Goal: Information Seeking & Learning: Learn about a topic

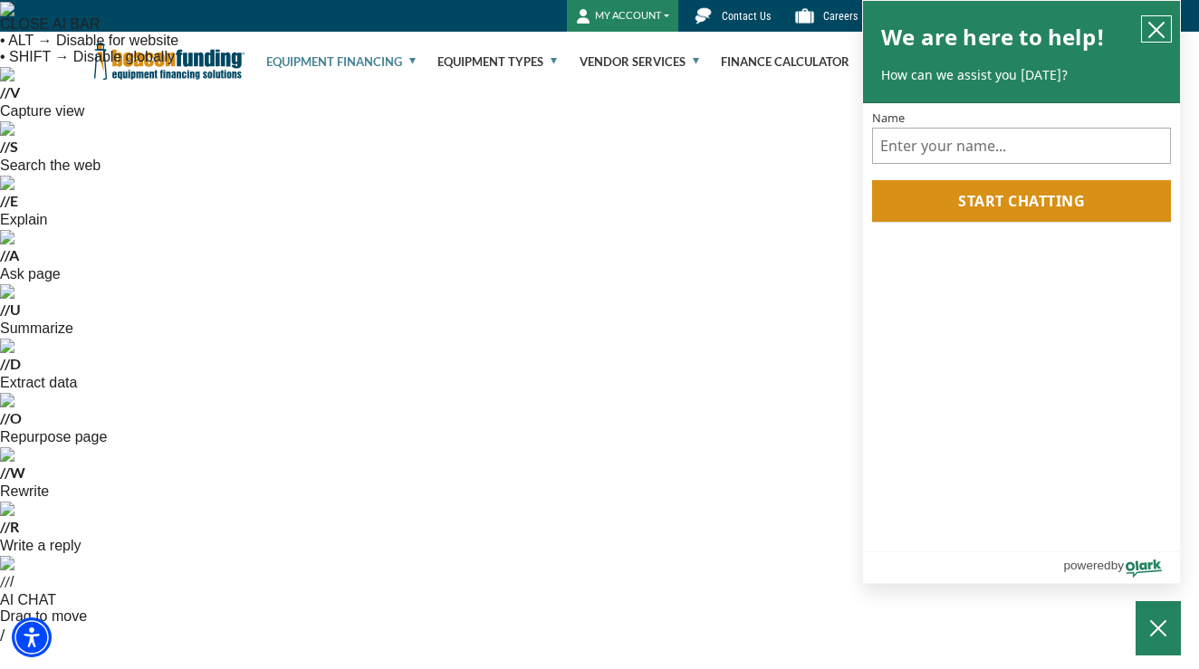
click at [1155, 32] on icon "close chatbox" at bounding box center [1156, 30] width 14 height 14
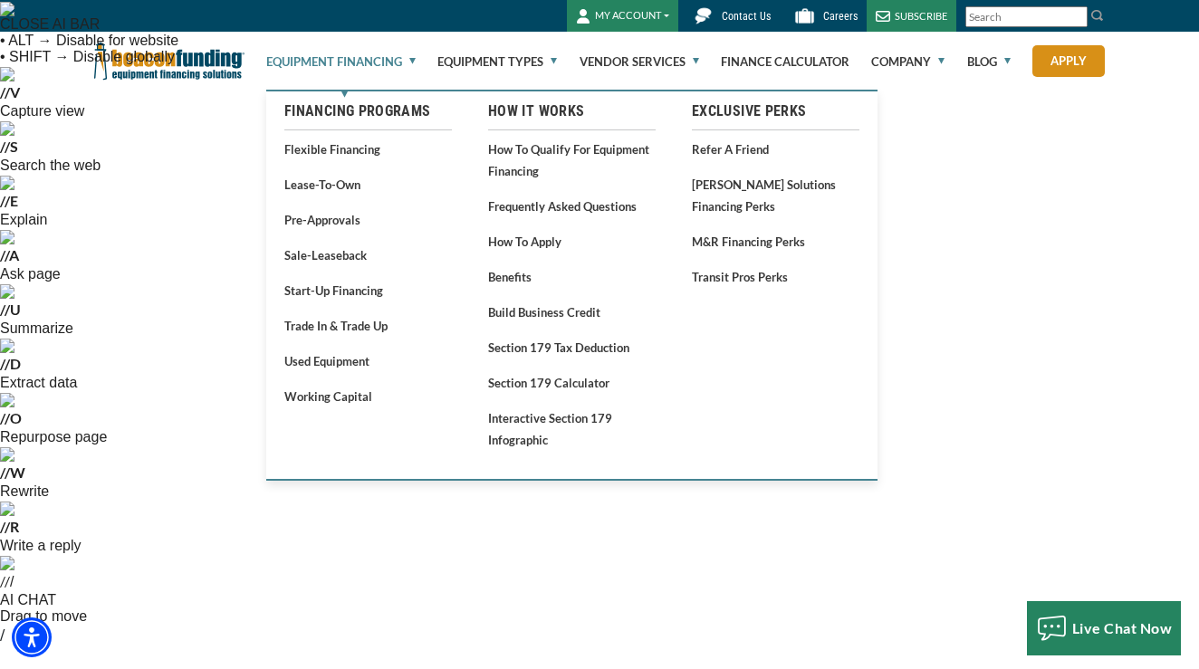
click at [396, 62] on link "Equipment Financing" at bounding box center [340, 62] width 149 height 58
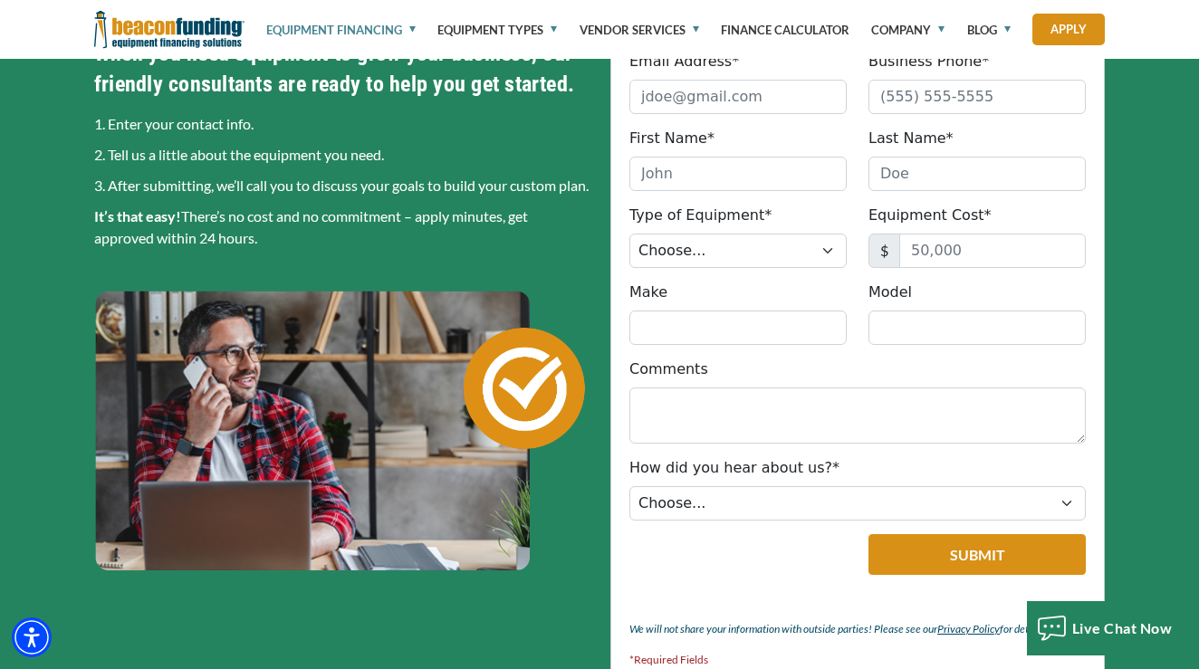
scroll to position [1267, 0]
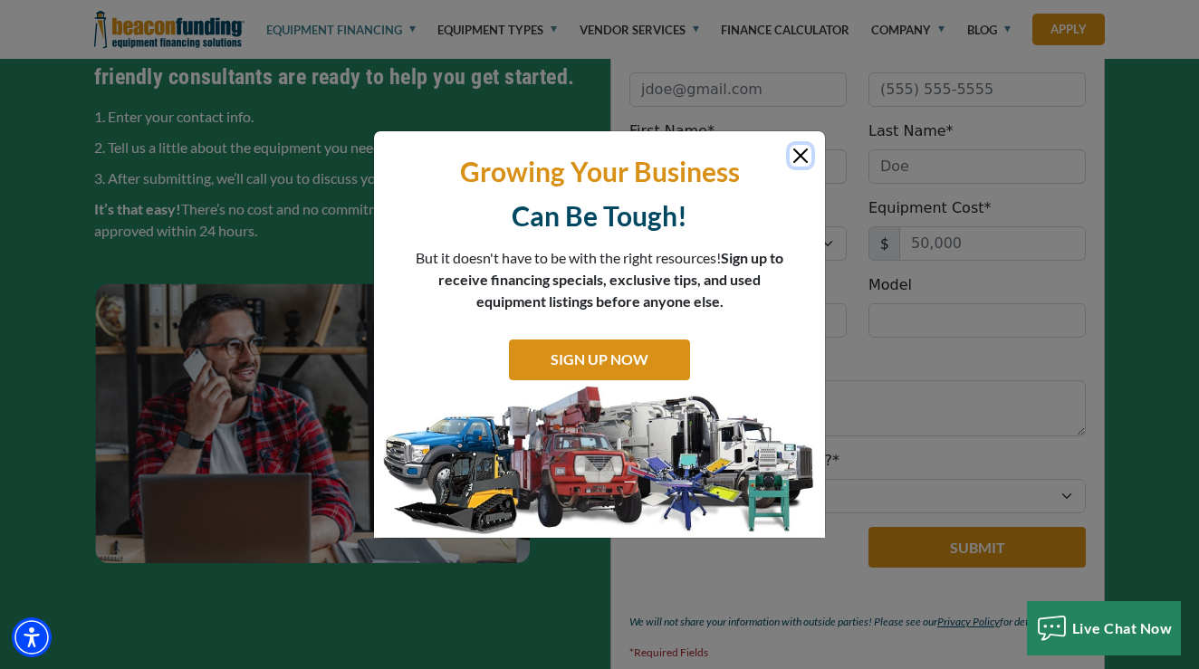
click at [793, 149] on button "Close" at bounding box center [801, 156] width 22 height 22
